Goal: Information Seeking & Learning: Learn about a topic

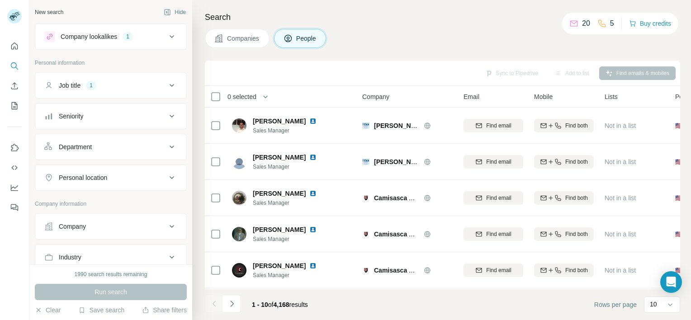
click at [249, 42] on span "Companies" at bounding box center [243, 38] width 33 height 9
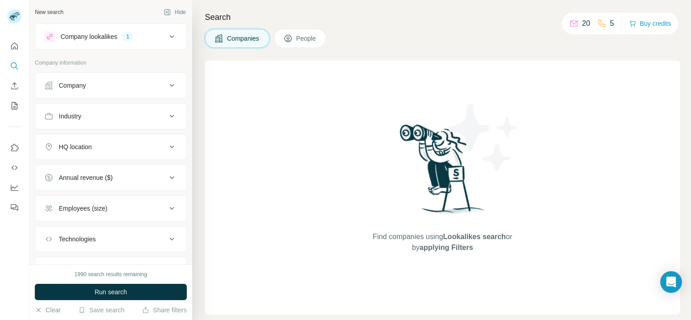
click at [314, 38] on span "People" at bounding box center [306, 38] width 21 height 9
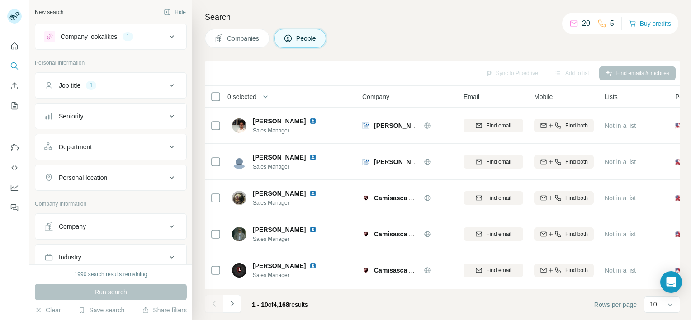
click at [166, 36] on icon at bounding box center [171, 36] width 11 height 11
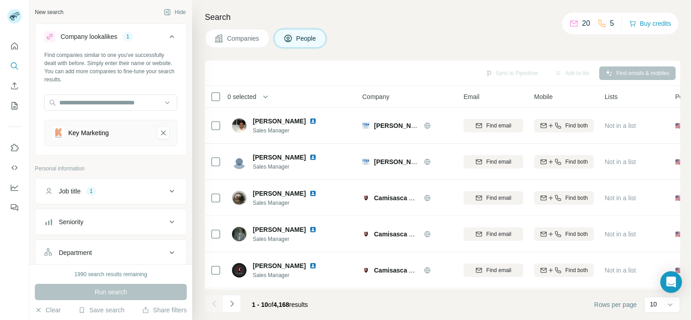
click at [166, 190] on icon at bounding box center [171, 191] width 11 height 11
click at [83, 207] on input "text" at bounding box center [101, 214] width 115 height 16
type input "**********"
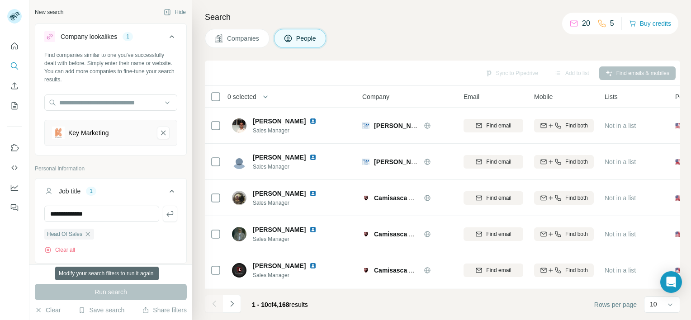
click at [132, 294] on div "Run search" at bounding box center [111, 292] width 152 height 16
click at [112, 290] on div "Run search" at bounding box center [111, 292] width 152 height 16
click at [88, 234] on icon "button" at bounding box center [87, 234] width 7 height 7
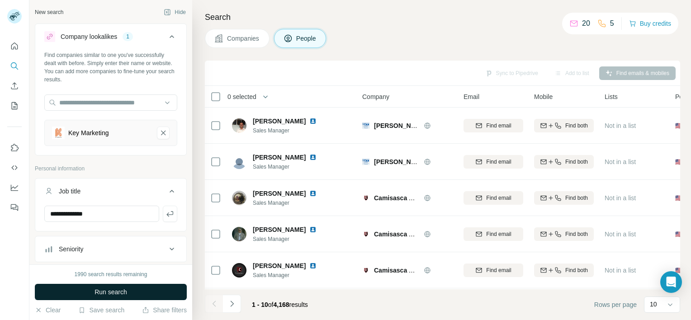
click at [109, 293] on span "Run search" at bounding box center [110, 292] width 33 height 9
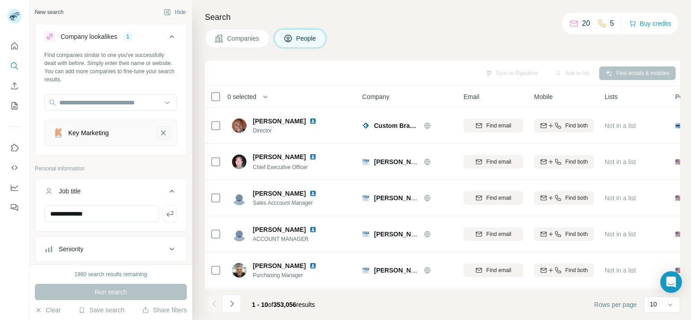
click at [159, 136] on icon "Key Marketing-remove-button" at bounding box center [163, 132] width 8 height 9
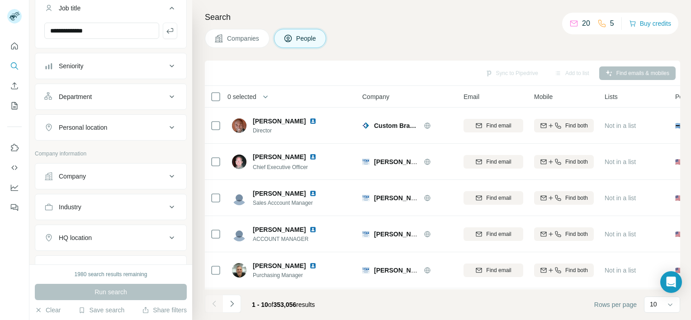
scroll to position [148, 0]
click at [166, 202] on icon at bounding box center [171, 206] width 11 height 11
click at [163, 226] on icon at bounding box center [167, 229] width 9 height 9
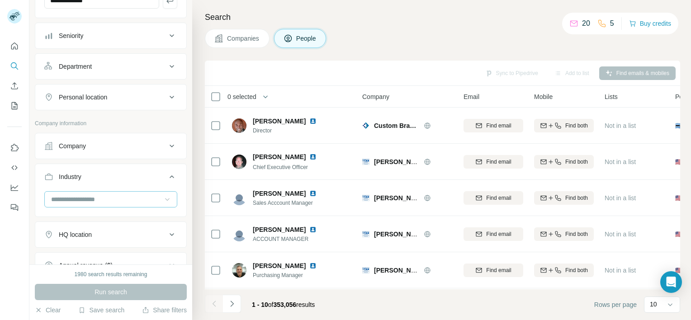
click at [163, 199] on icon at bounding box center [167, 199] width 9 height 9
click at [96, 212] on p "Food and Beverage" at bounding box center [80, 207] width 56 height 9
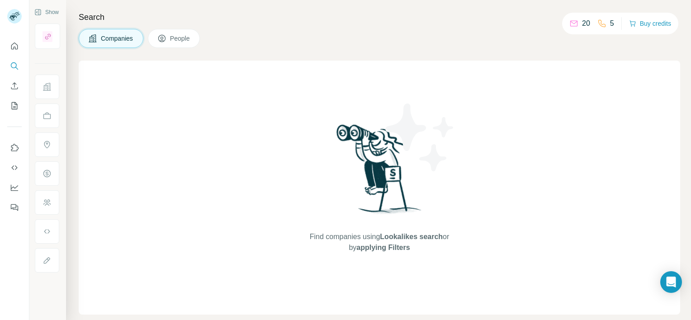
click at [177, 40] on span "People" at bounding box center [180, 38] width 21 height 9
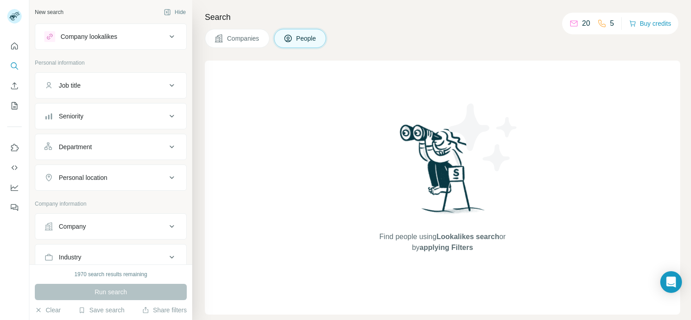
click at [166, 85] on icon at bounding box center [171, 85] width 11 height 11
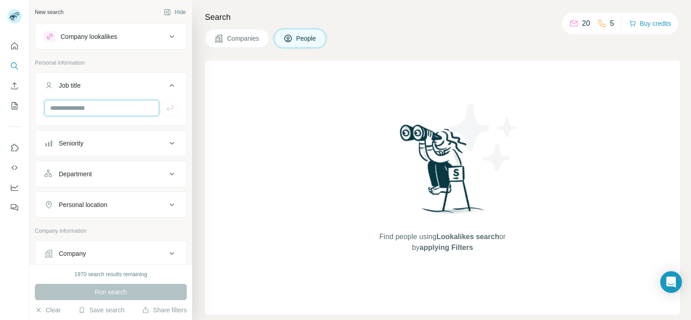
click at [65, 103] on input "text" at bounding box center [101, 108] width 115 height 16
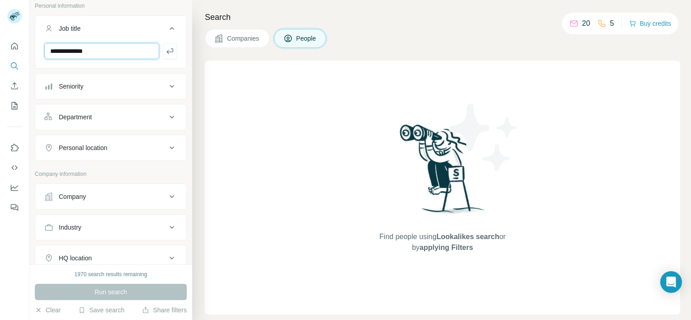
scroll to position [58, 0]
type input "**********"
click at [170, 194] on icon at bounding box center [172, 195] width 5 height 3
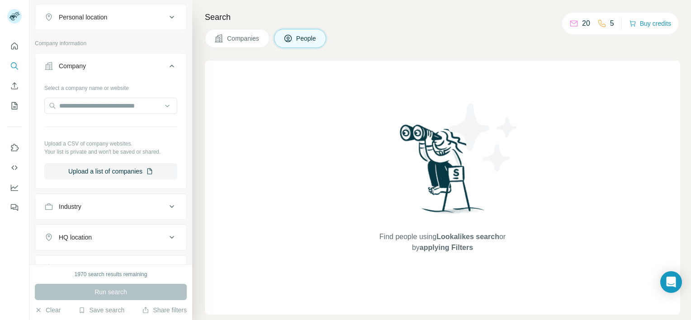
scroll to position [186, 0]
click at [119, 289] on div "Run search" at bounding box center [111, 292] width 152 height 16
click at [166, 67] on icon at bounding box center [171, 67] width 11 height 11
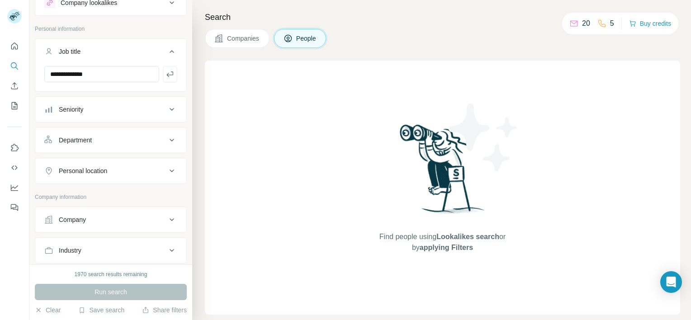
scroll to position [29, 0]
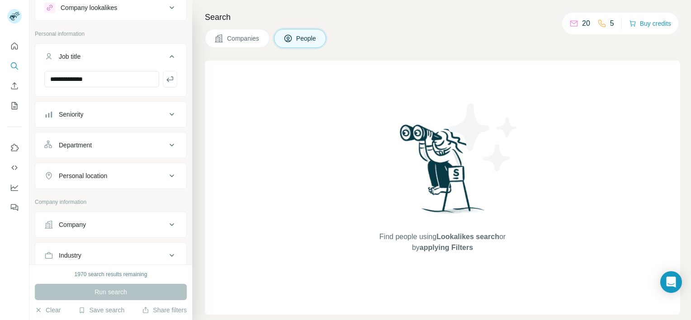
click at [104, 291] on div "Run search" at bounding box center [111, 292] width 152 height 16
click at [166, 175] on icon at bounding box center [171, 175] width 11 height 11
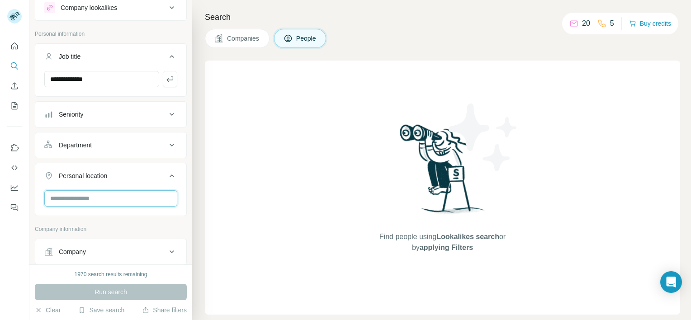
click at [60, 197] on input "text" at bounding box center [110, 198] width 133 height 16
type input "*"
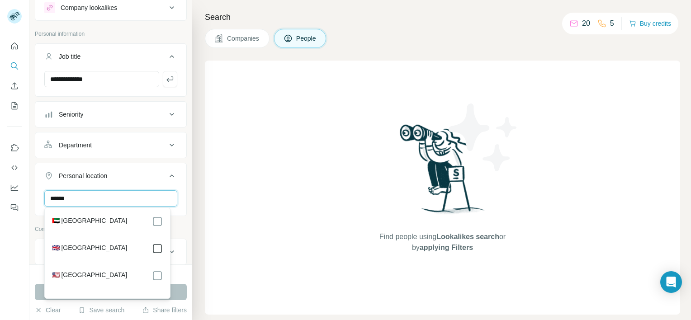
type input "******"
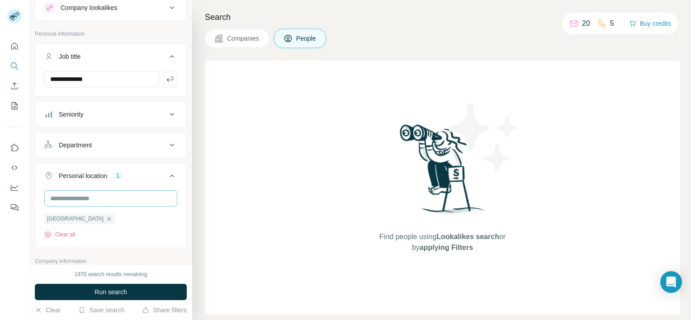
scroll to position [260, 0]
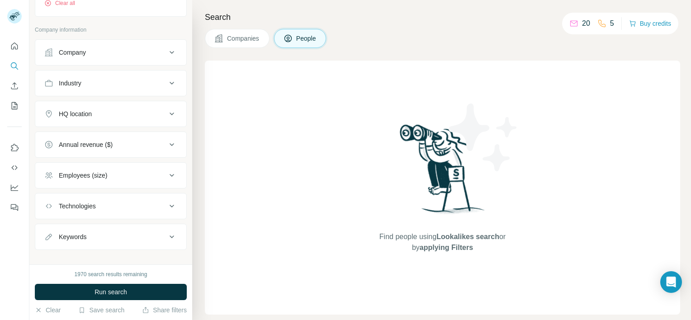
click at [74, 196] on button "Technologies" at bounding box center [110, 206] width 151 height 22
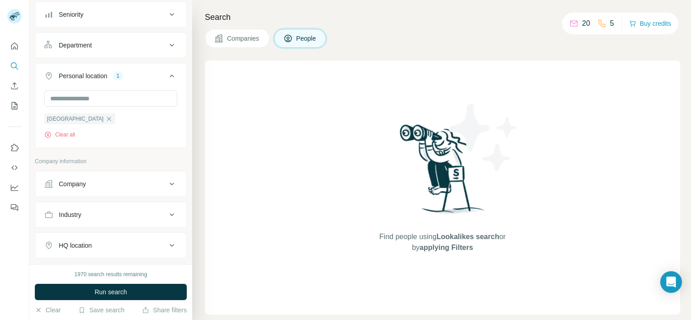
scroll to position [128, 0]
click at [61, 134] on button "Clear all" at bounding box center [59, 135] width 31 height 8
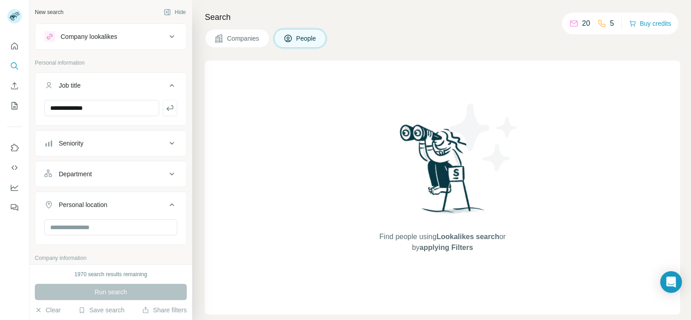
click at [103, 289] on div "Run search" at bounding box center [111, 292] width 152 height 16
click at [13, 66] on icon "Search" at bounding box center [14, 65] width 9 height 9
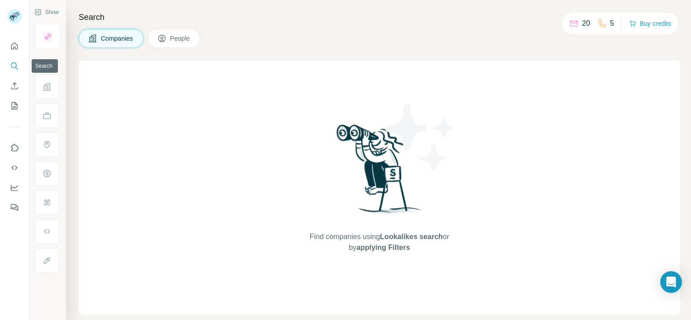
click at [16, 67] on icon "Search" at bounding box center [14, 65] width 6 height 6
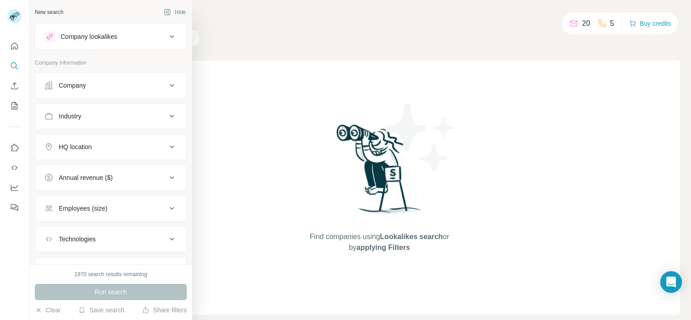
click at [170, 85] on icon at bounding box center [172, 85] width 5 height 3
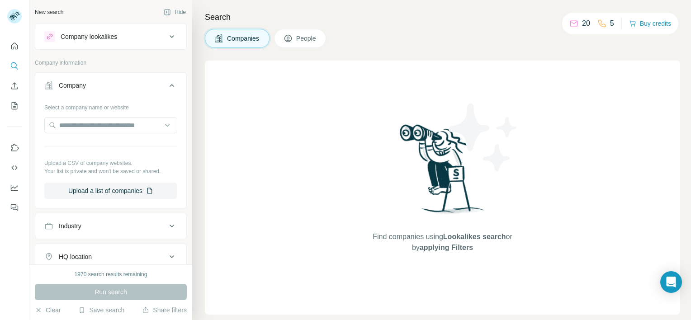
click at [166, 85] on icon at bounding box center [171, 85] width 11 height 11
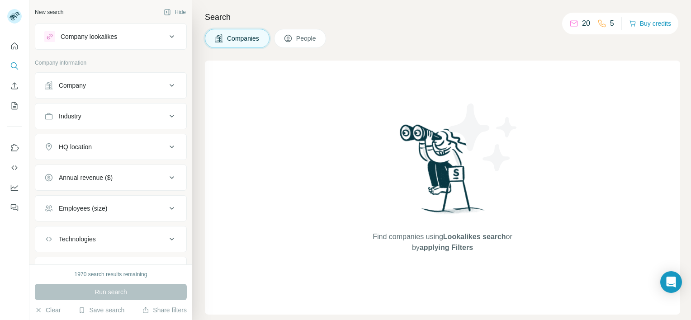
click at [88, 289] on div "Run search" at bounding box center [111, 292] width 152 height 16
click at [170, 147] on icon at bounding box center [172, 147] width 5 height 3
